Goal: Transaction & Acquisition: Obtain resource

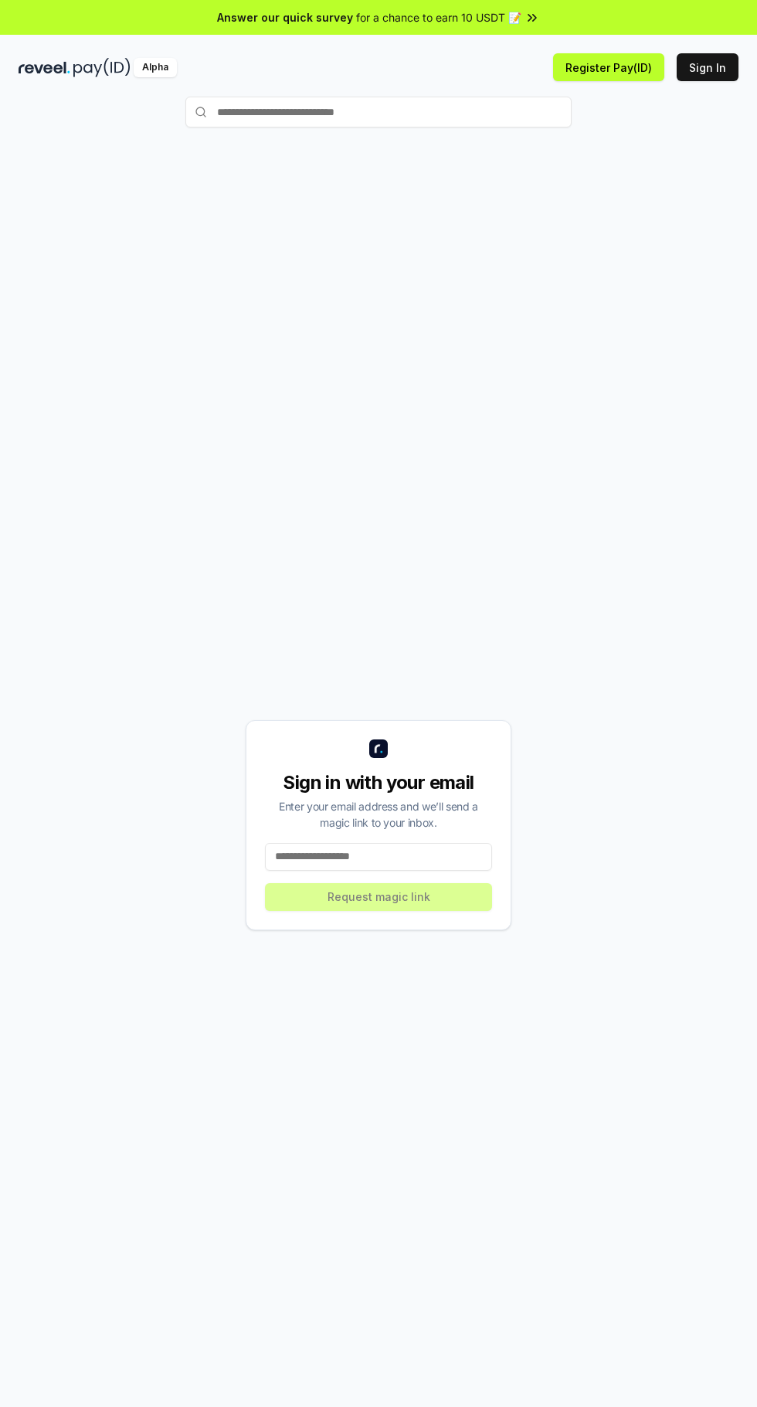
click at [446, 871] on input at bounding box center [378, 857] width 227 height 28
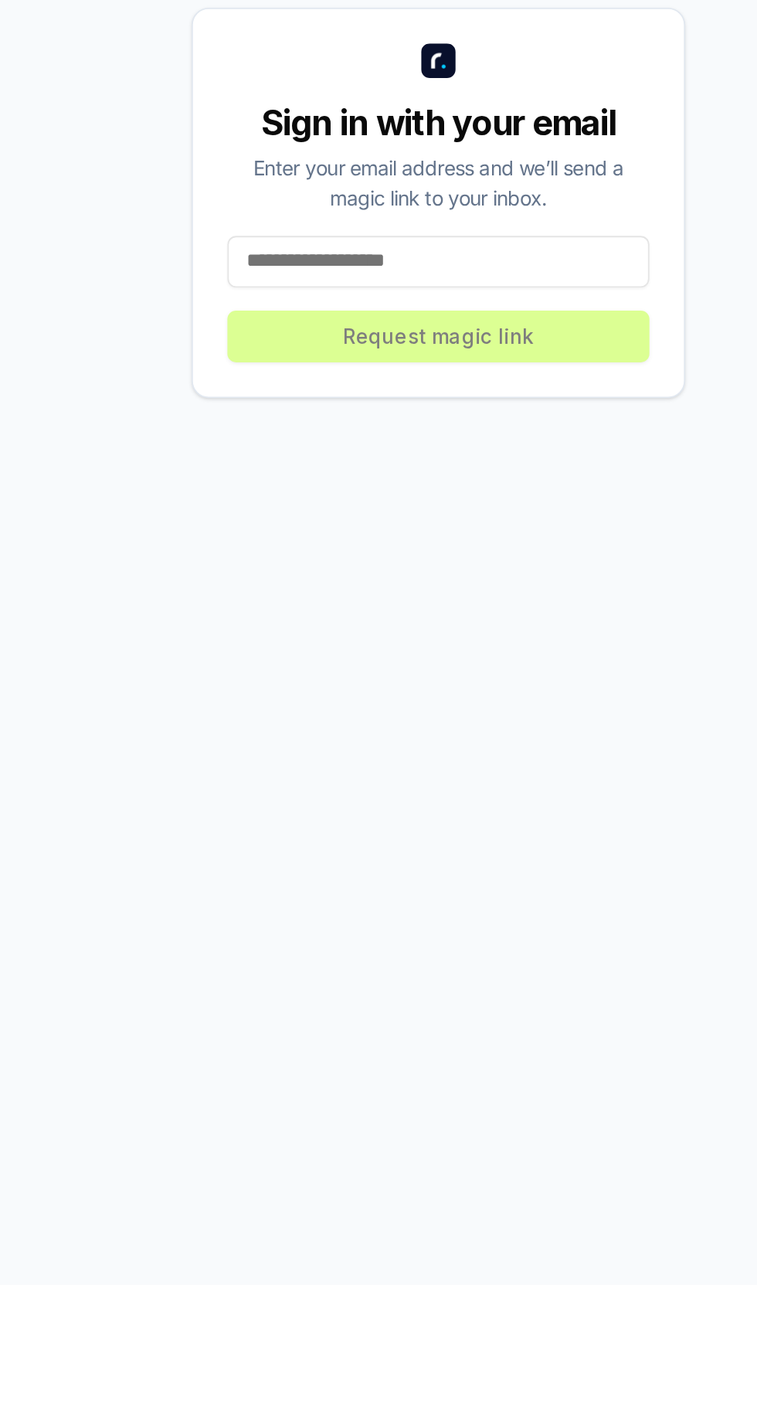
type input "**********"
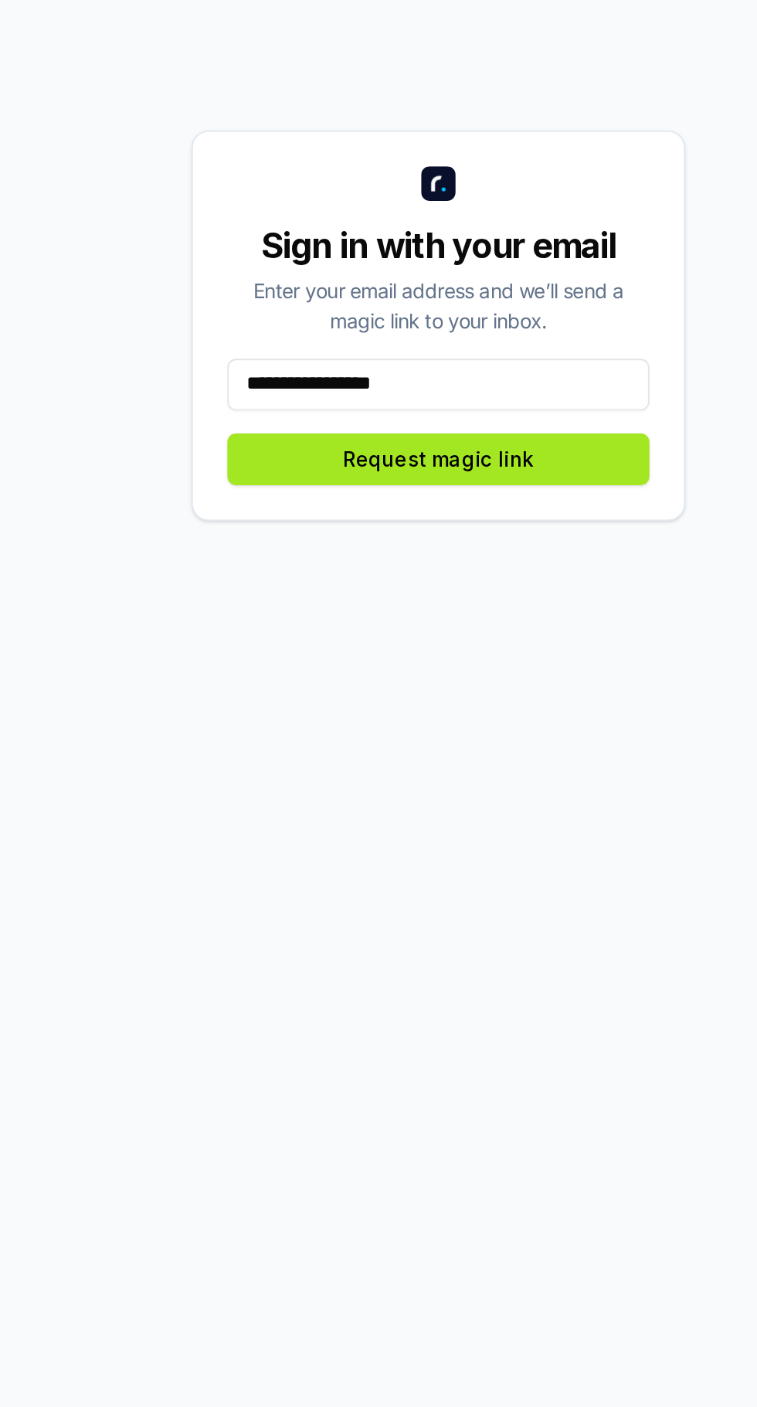
click at [420, 911] on button "Request magic link" at bounding box center [378, 897] width 227 height 28
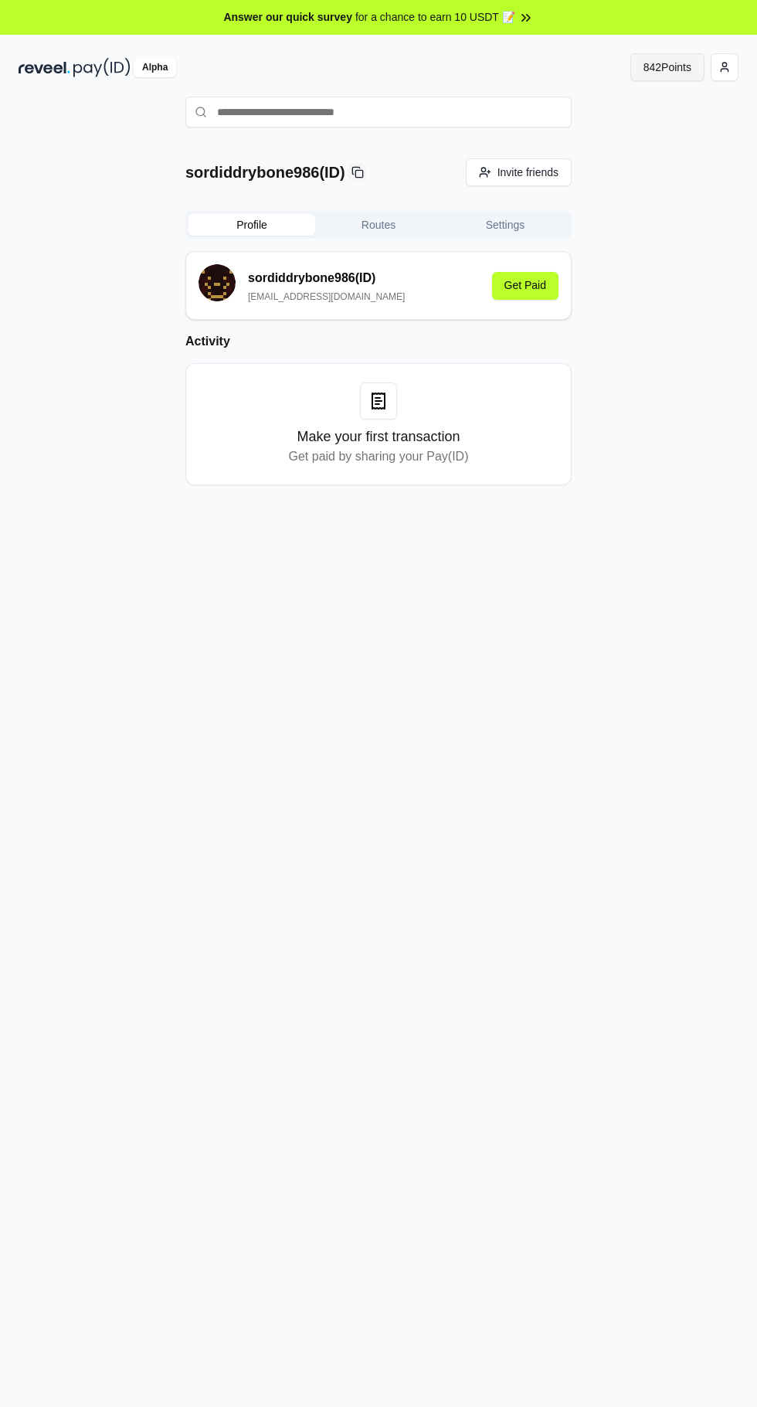
click at [647, 66] on button "842 Points" at bounding box center [667, 67] width 74 height 28
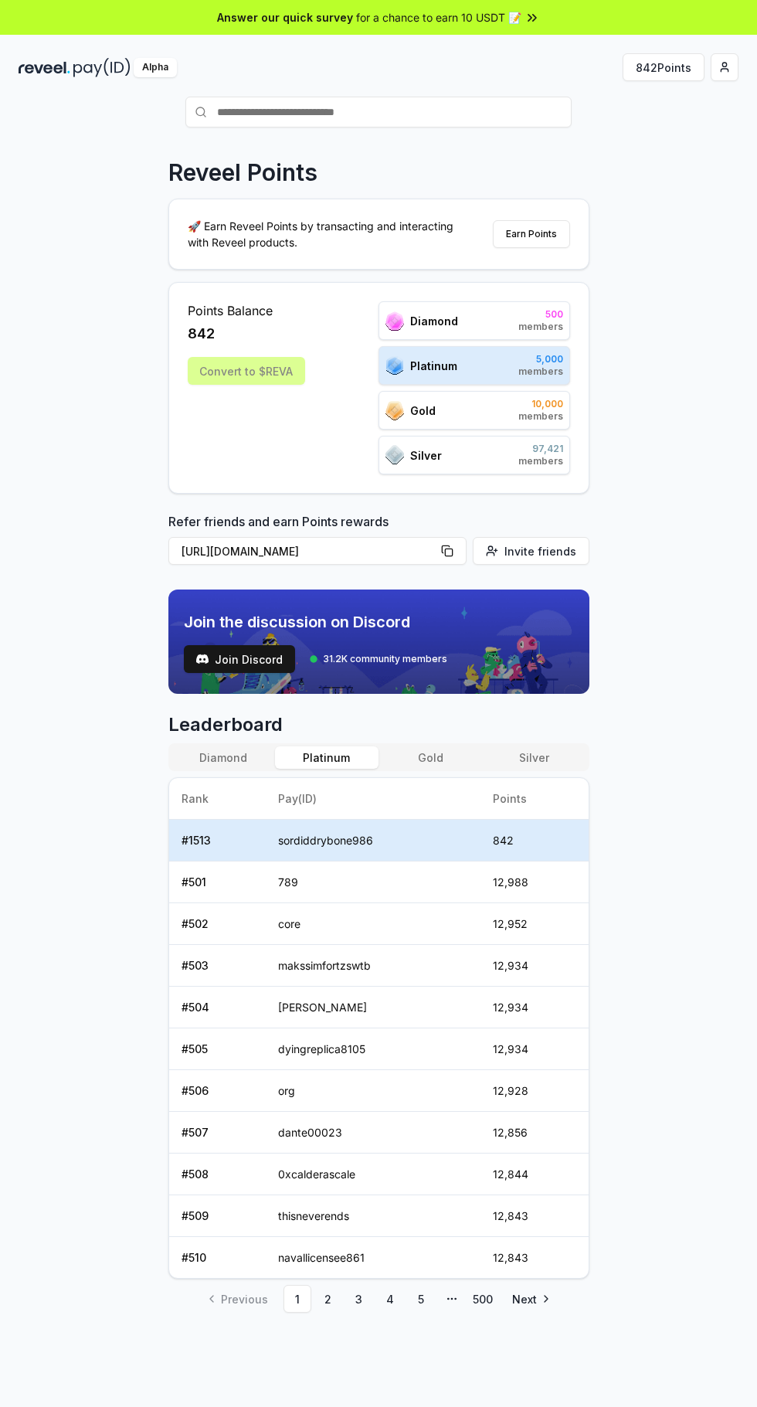
click at [724, 66] on html "Answer our quick survey for a chance to earn 10 USDT 📝 Alpha 842 Points Reveel …" at bounding box center [378, 703] width 757 height 1407
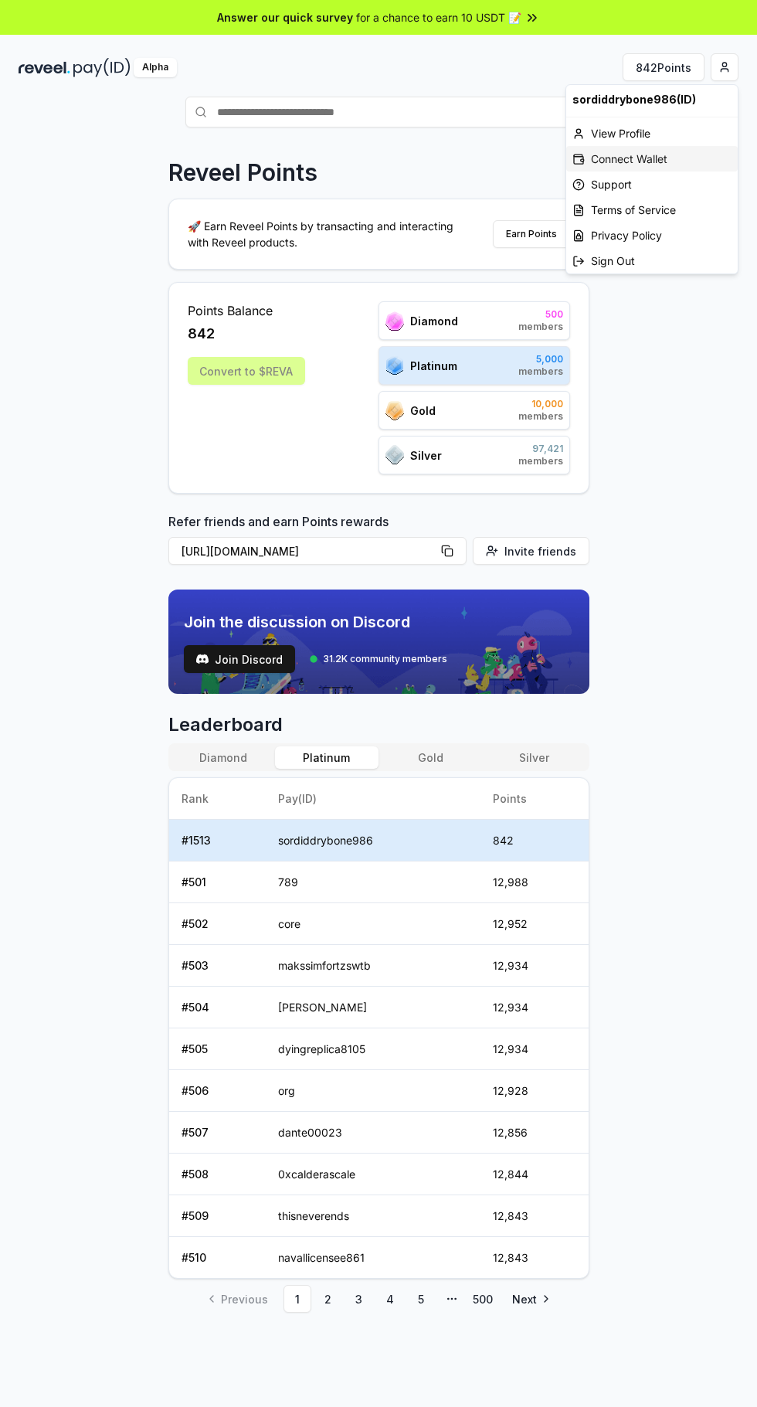
click at [660, 157] on div "Connect Wallet" at bounding box center [651, 158] width 171 height 25
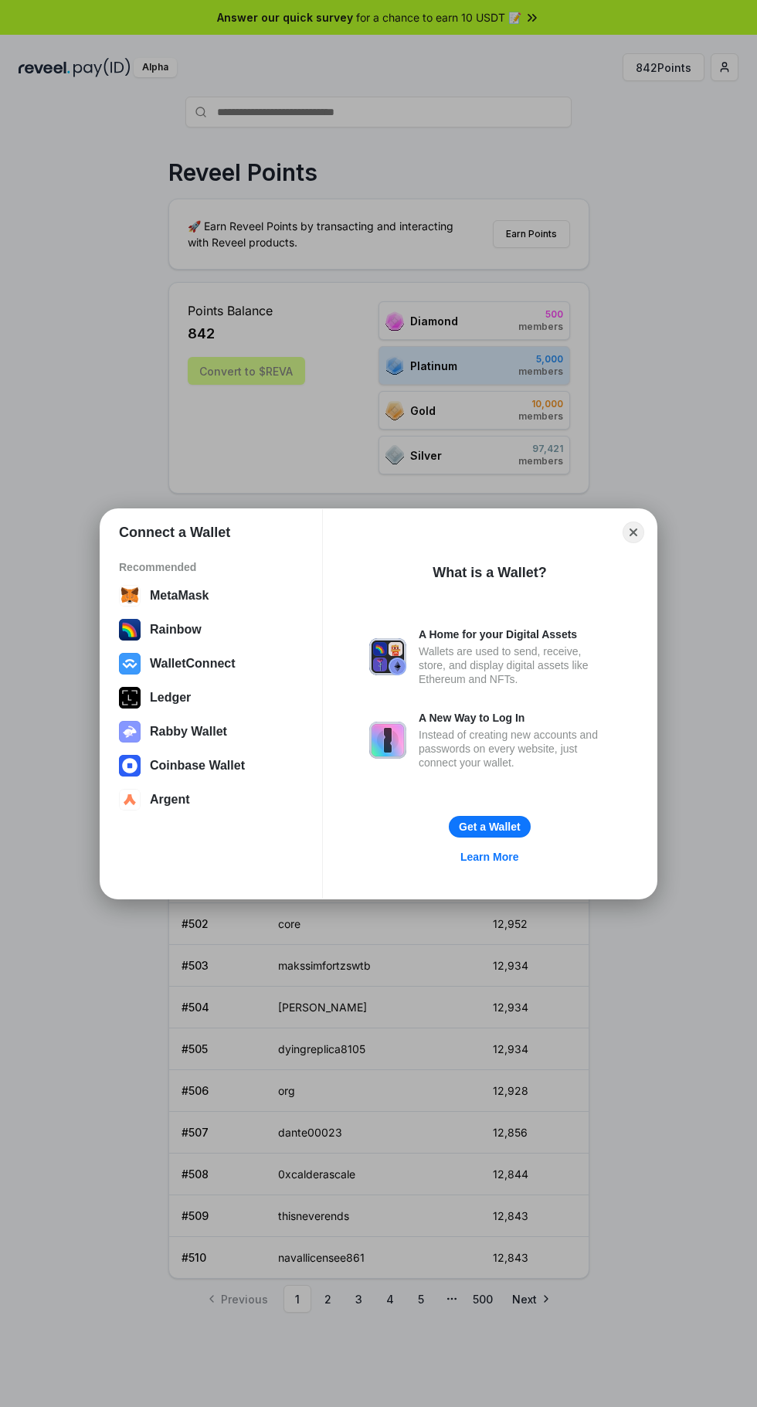
click at [696, 117] on div "Connect a Wallet Recommended MetaMask Rainbow WalletConnect Ledger Rabby Wallet…" at bounding box center [379, 704] width 1066 height 1716
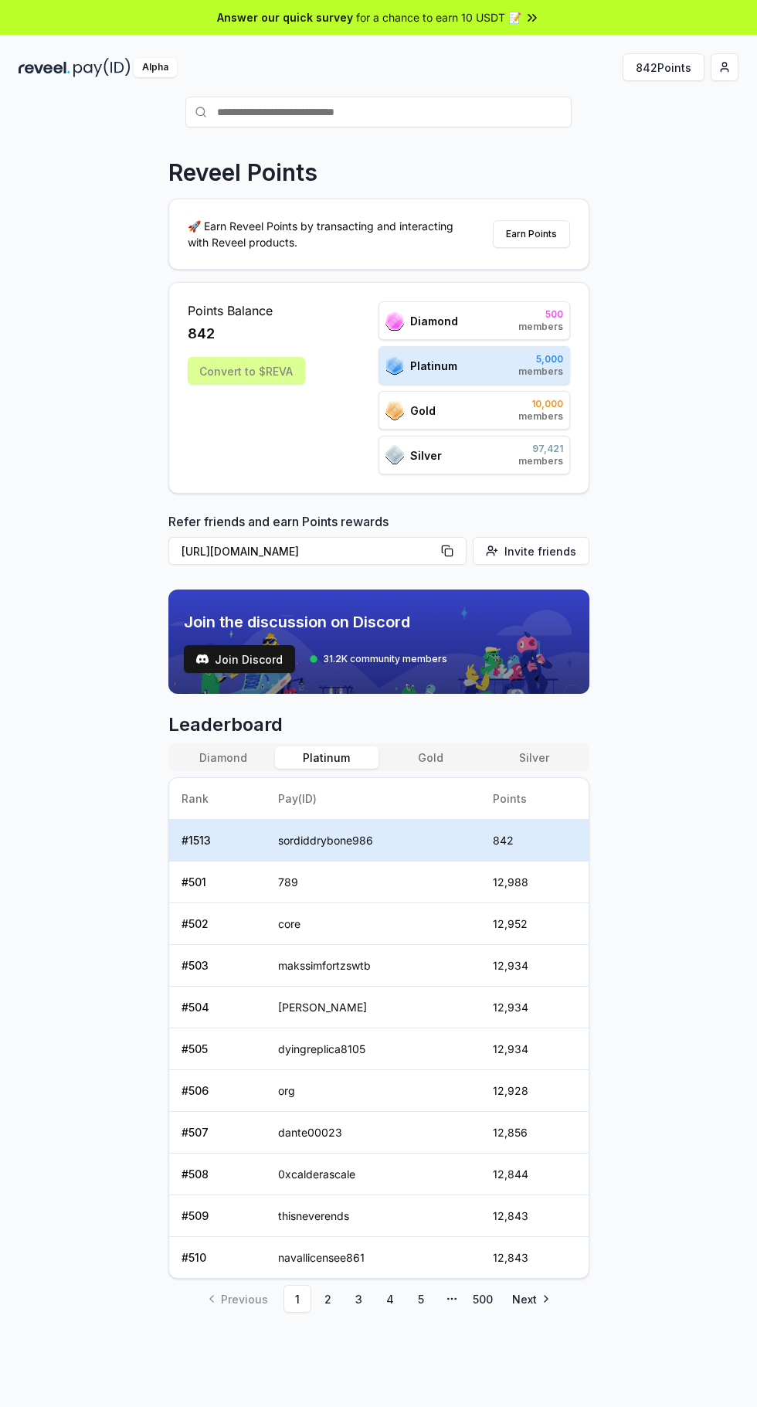
click at [724, 66] on html "Answer our quick survey for a chance to earn 10 USDT 📝 Alpha 842 Points Reveel …" at bounding box center [378, 703] width 757 height 1407
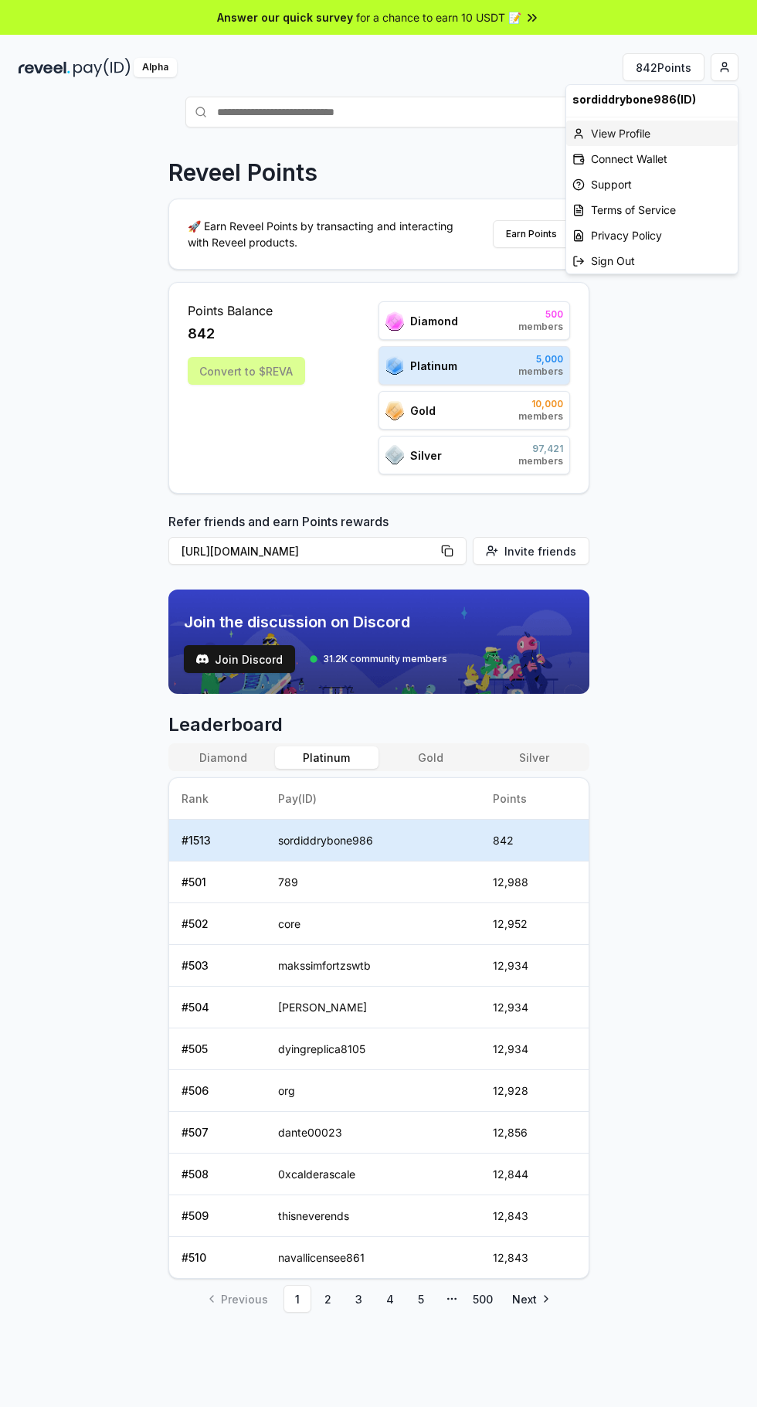
click at [651, 126] on div "View Profile" at bounding box center [651, 133] width 171 height 25
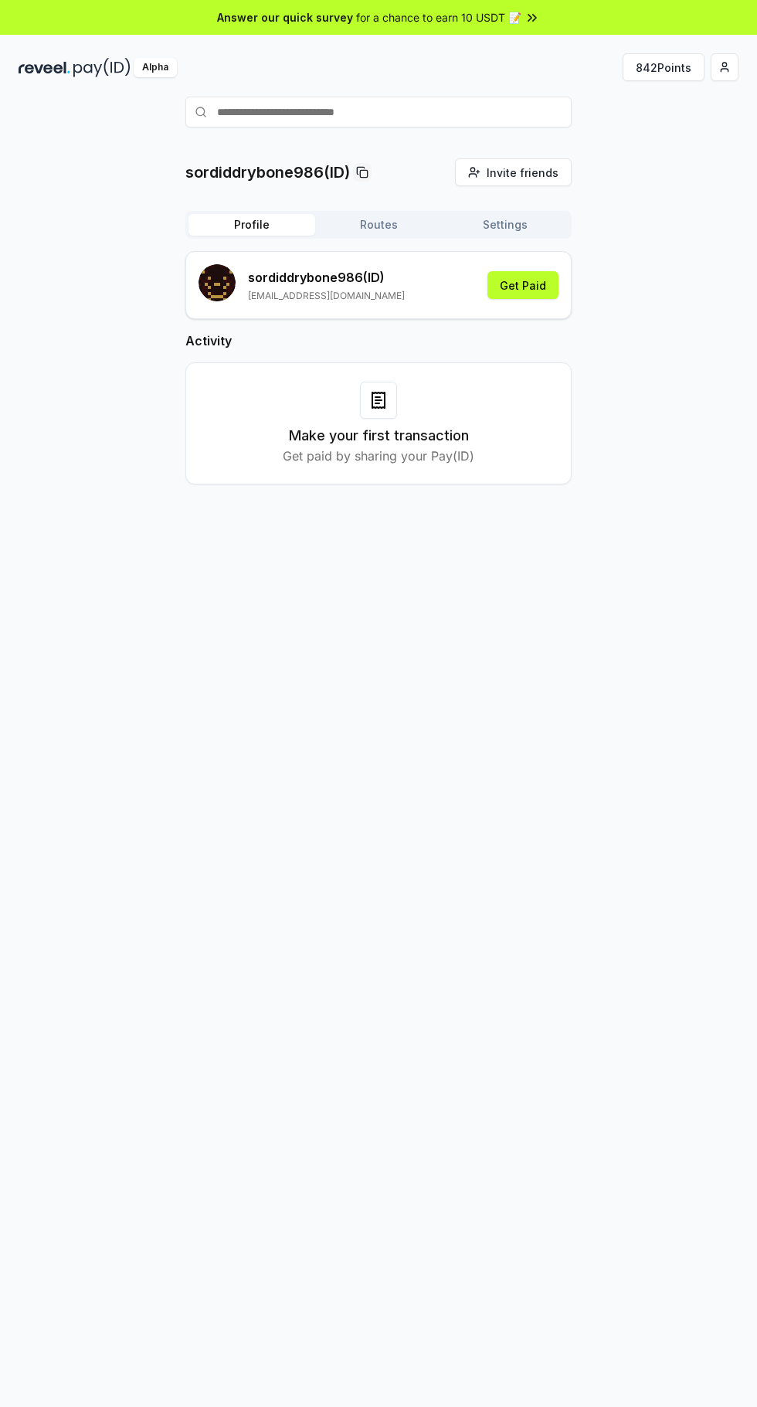
click at [411, 222] on button "Routes" at bounding box center [378, 225] width 127 height 22
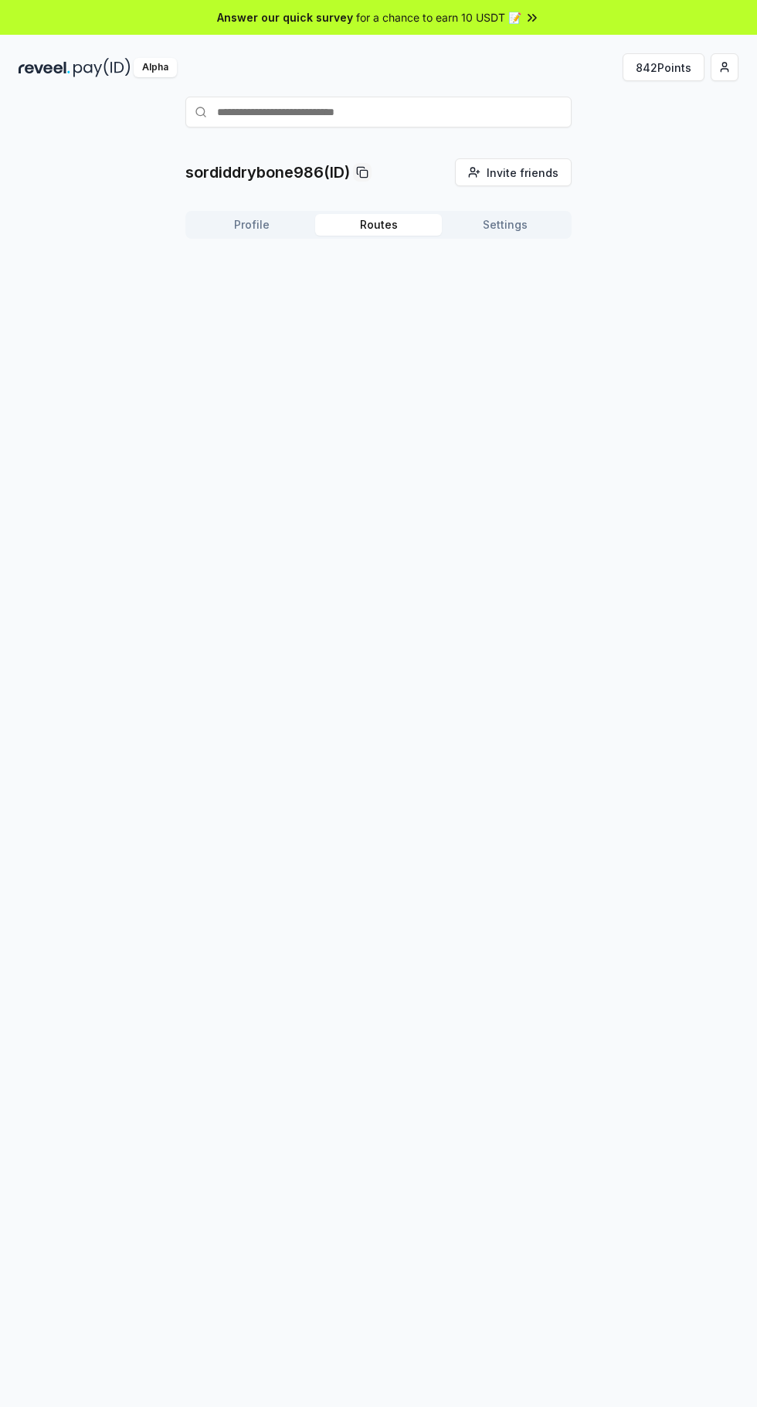
click at [724, 66] on html "Answer our quick survey for a chance to earn 10 USDT 📝 Alpha 842 Points sordidd…" at bounding box center [378, 703] width 757 height 1407
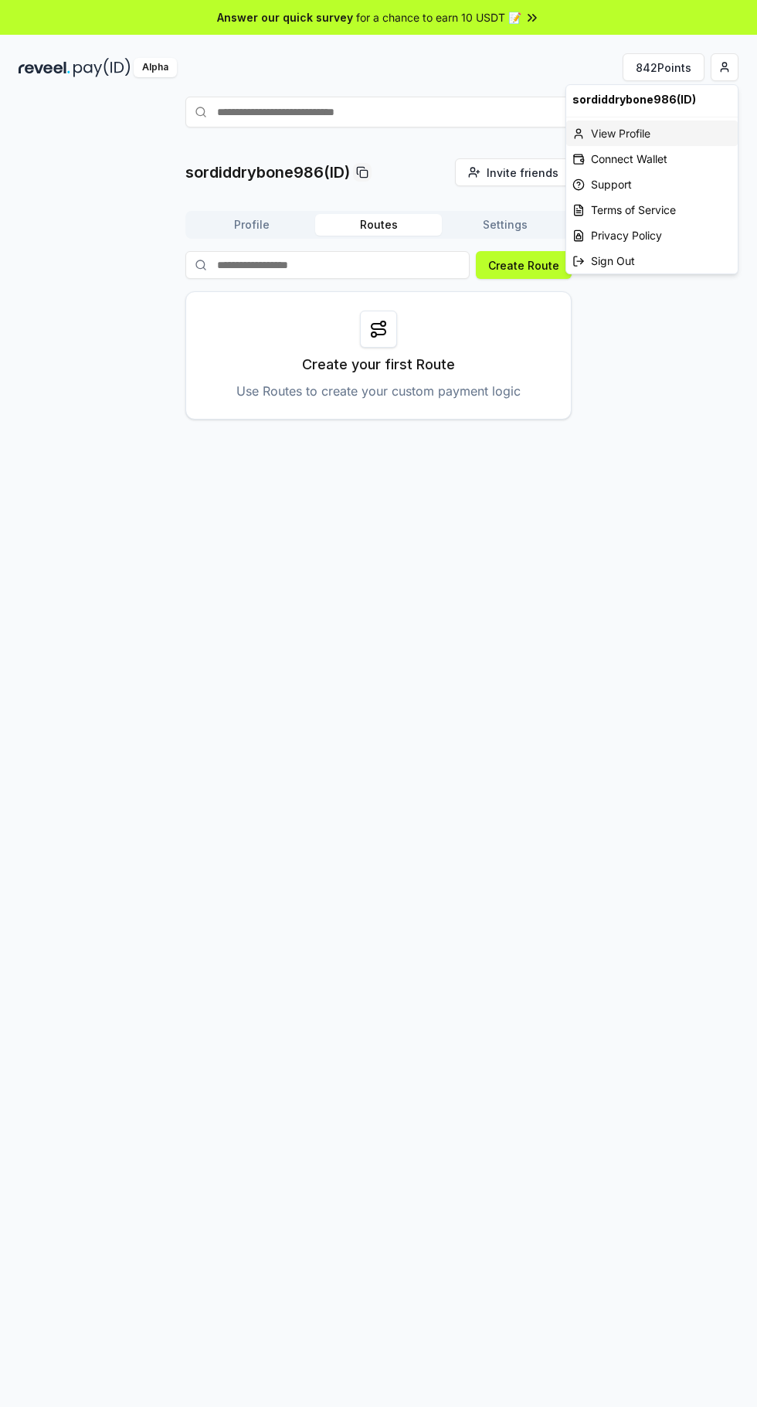
click at [637, 128] on div "View Profile" at bounding box center [651, 133] width 171 height 25
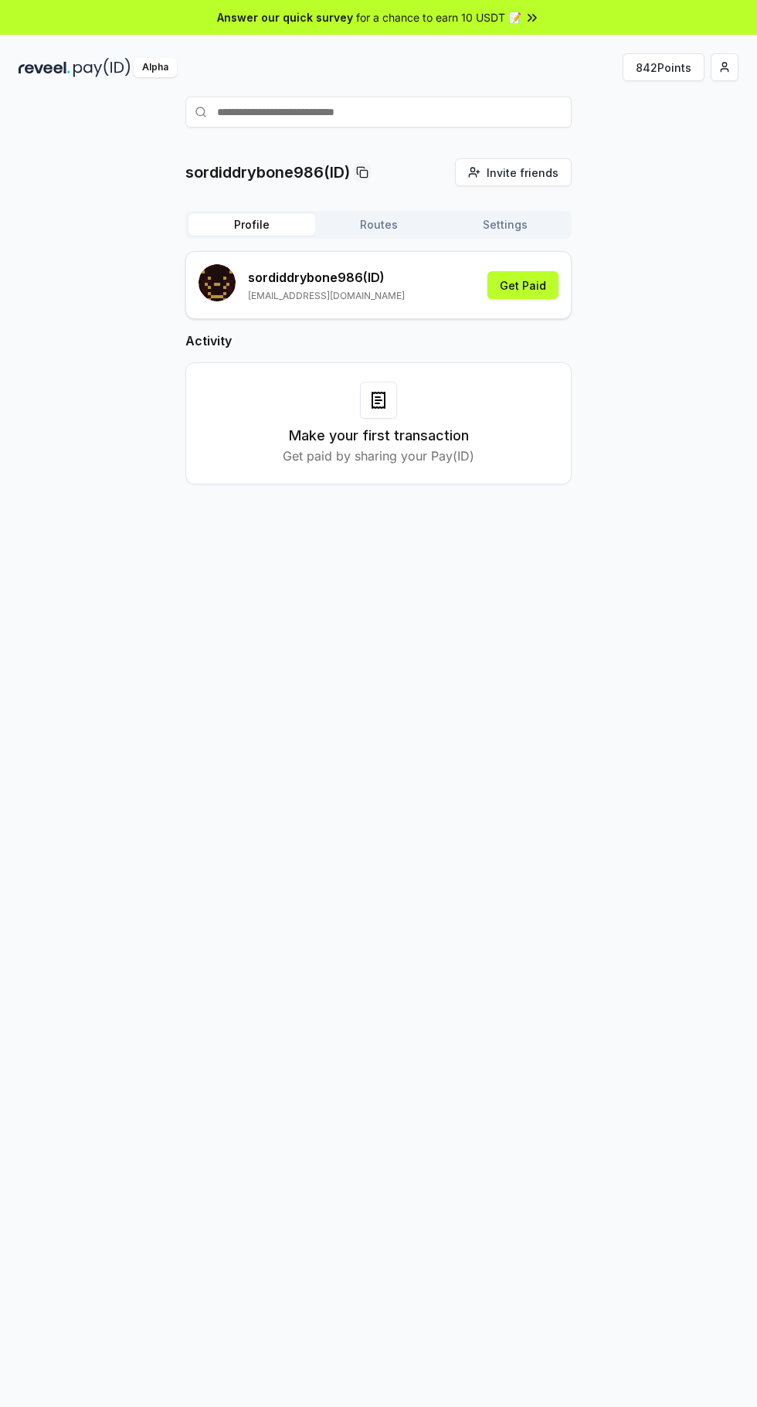
click at [500, 19] on span "for a chance to earn 10 USDT 📝" at bounding box center [438, 17] width 165 height 16
click at [728, 65] on html "Answer our quick survey for a chance to earn 10 USDT 📝 Alpha 842 Points sordidd…" at bounding box center [378, 703] width 757 height 1407
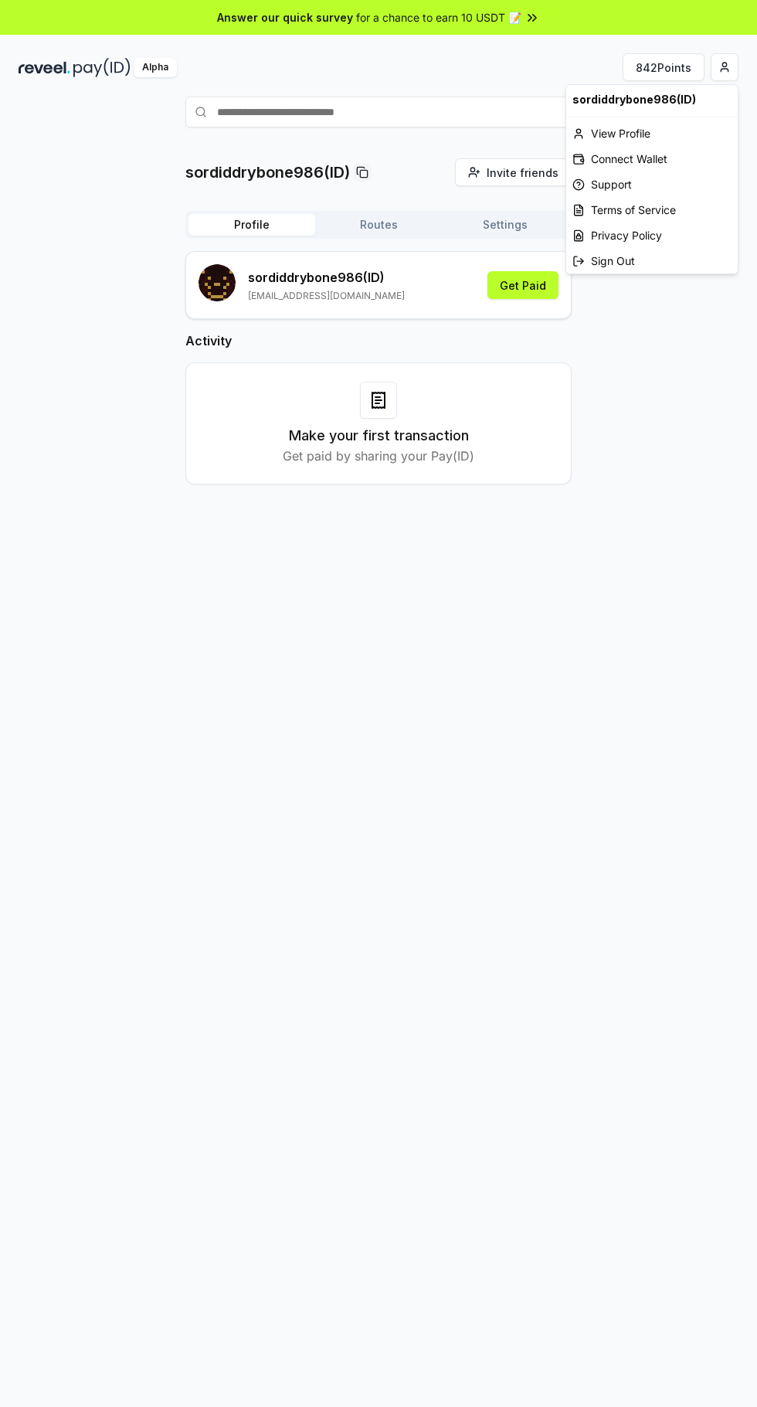
click at [342, 63] on html "Answer our quick survey for a chance to earn 10 USDT 📝 Alpha 842 Points sordidd…" at bounding box center [378, 703] width 757 height 1407
